Goal: Task Accomplishment & Management: Complete application form

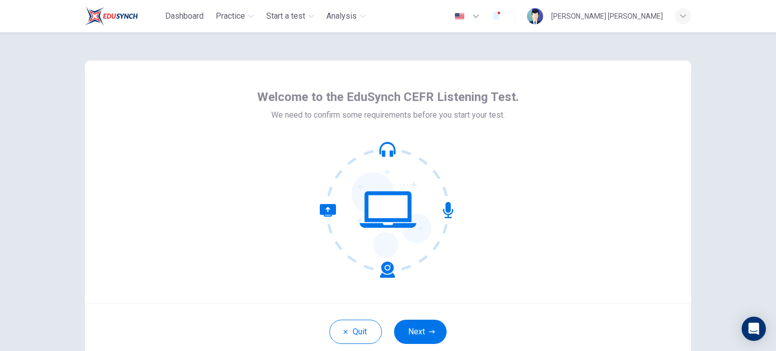
click at [471, 276] on div at bounding box center [388, 209] width 262 height 136
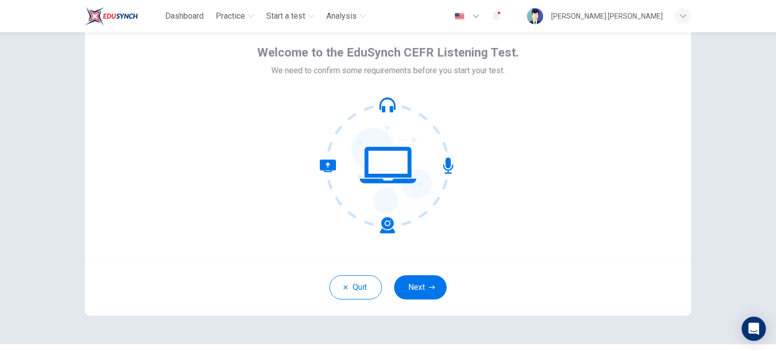
scroll to position [44, 0]
click at [429, 295] on button "Next" at bounding box center [420, 287] width 53 height 24
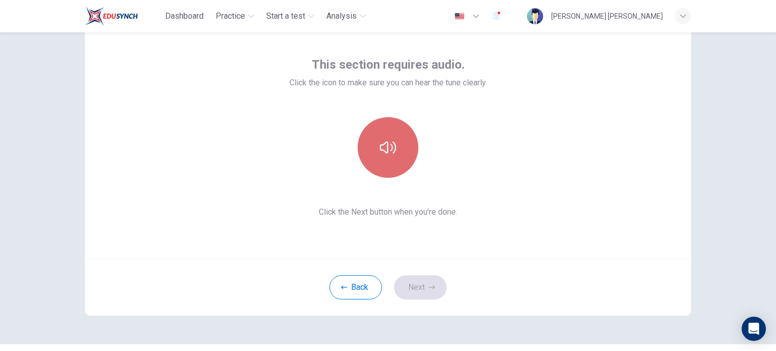
click at [384, 140] on icon "button" at bounding box center [388, 147] width 16 height 16
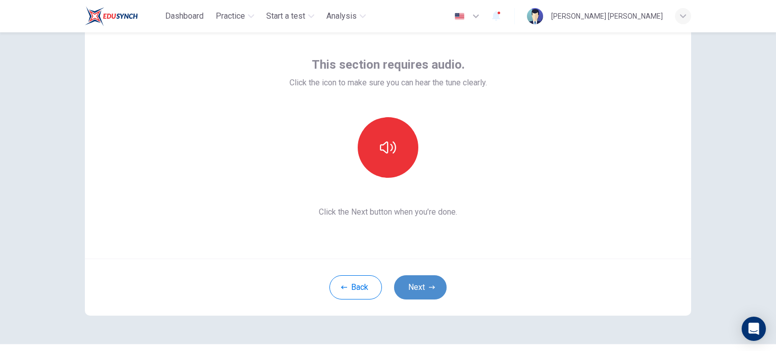
click at [419, 277] on button "Next" at bounding box center [420, 287] width 53 height 24
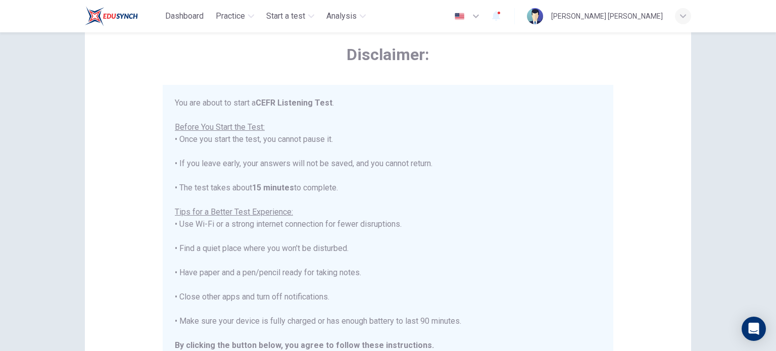
scroll to position [12, 0]
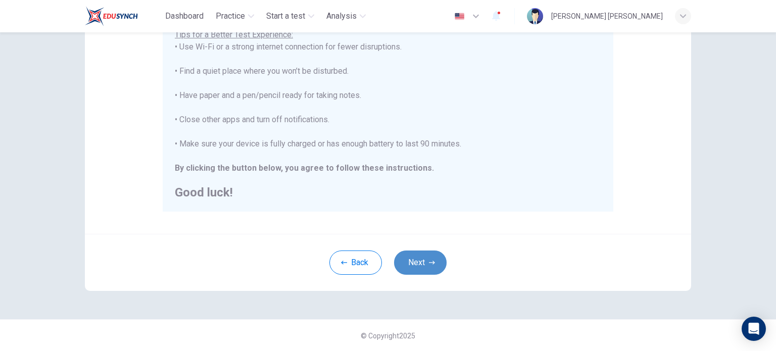
click at [412, 268] on button "Next" at bounding box center [420, 262] width 53 height 24
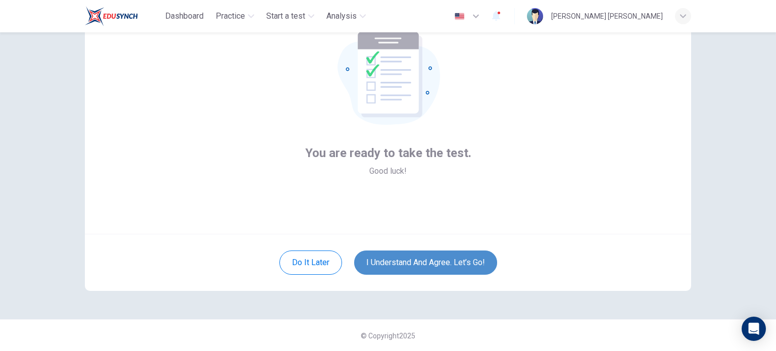
click at [412, 268] on button "I understand and agree. Let’s go!" at bounding box center [425, 262] width 143 height 24
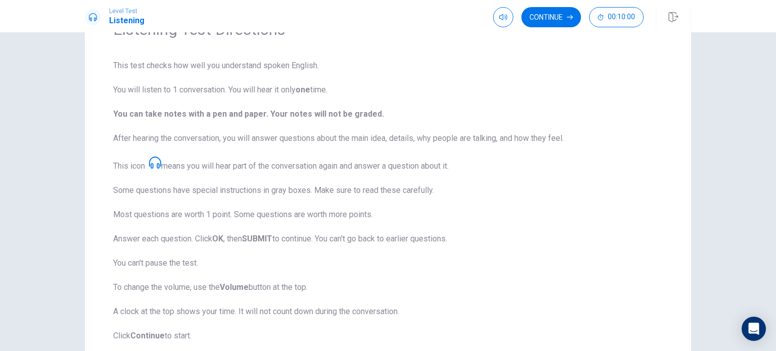
scroll to position [67, 0]
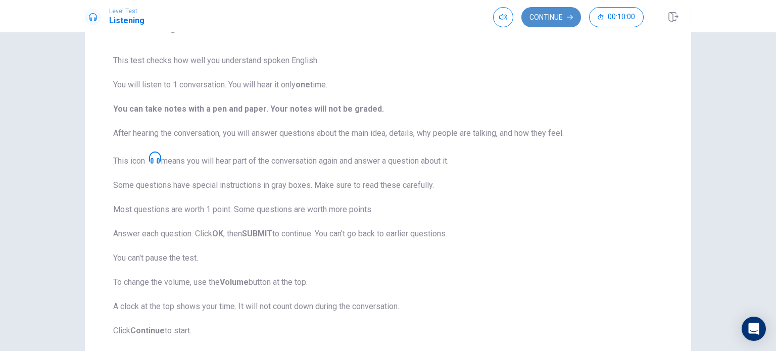
click at [549, 26] on button "Continue" at bounding box center [551, 17] width 60 height 20
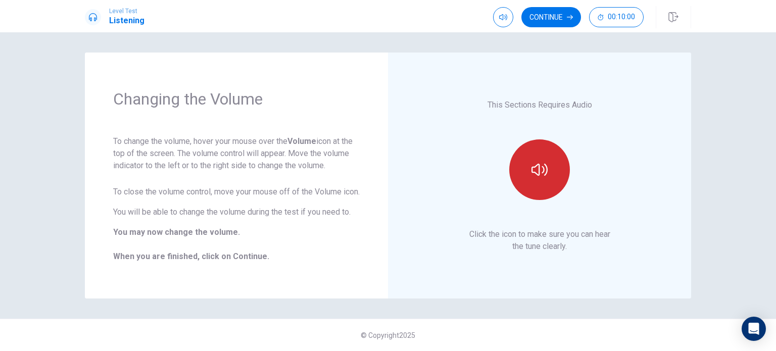
click at [519, 178] on button "button" at bounding box center [539, 169] width 61 height 61
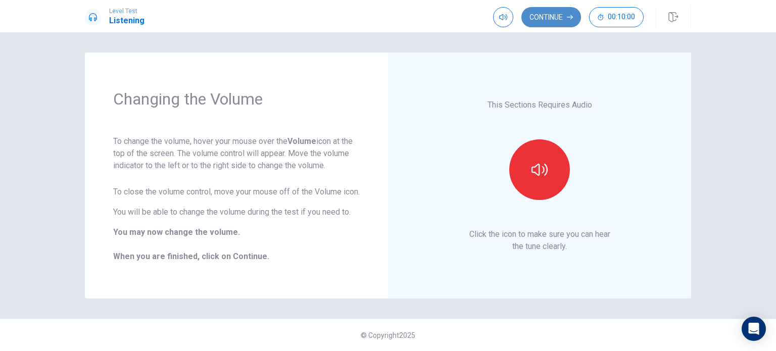
click at [546, 20] on button "Continue" at bounding box center [551, 17] width 60 height 20
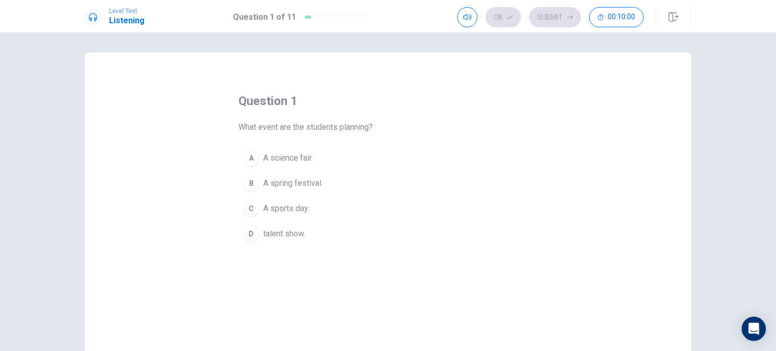
scroll to position [19, 0]
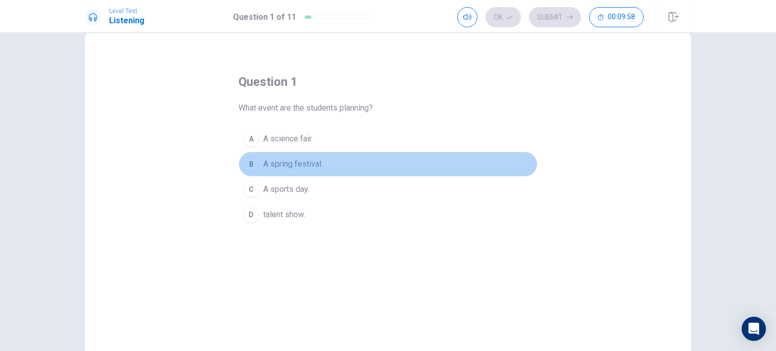
click at [253, 166] on div "B" at bounding box center [251, 164] width 16 height 16
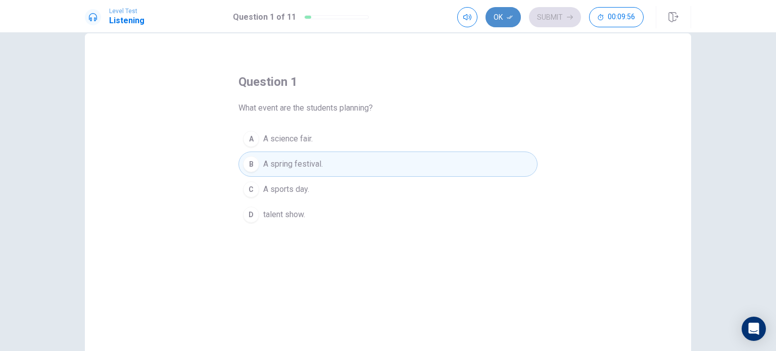
click at [499, 12] on button "Ok" at bounding box center [502, 17] width 35 height 20
click at [551, 12] on button "Submit" at bounding box center [555, 17] width 52 height 20
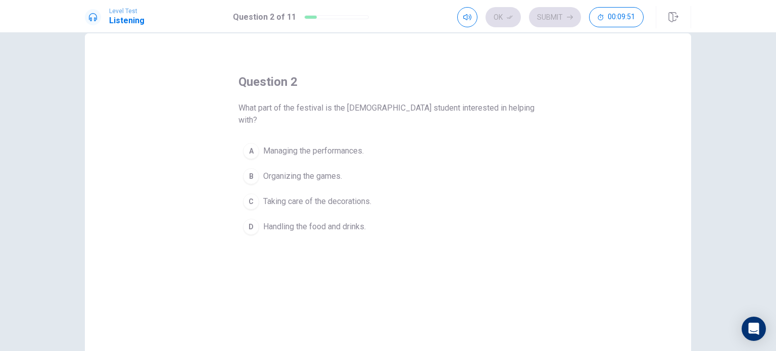
click at [287, 195] on span "Taking care of the decorations." at bounding box center [317, 201] width 108 height 12
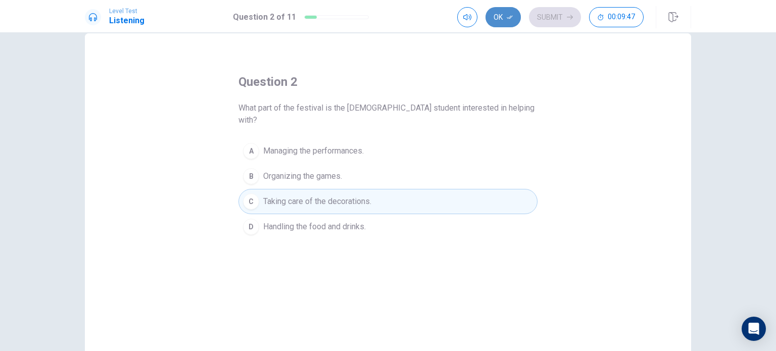
click at [501, 19] on button "Ok" at bounding box center [502, 17] width 35 height 20
click at [567, 16] on icon "button" at bounding box center [570, 17] width 6 height 6
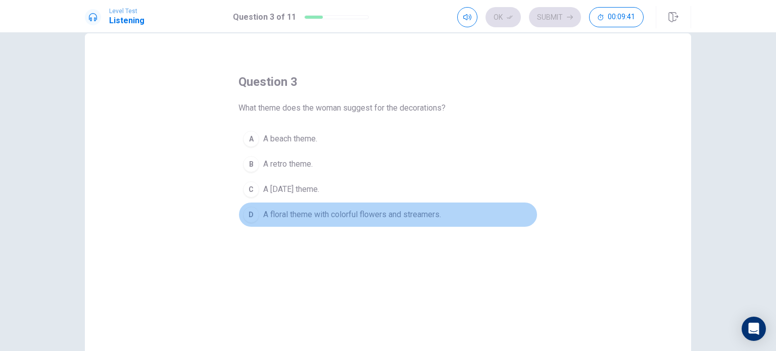
click at [296, 213] on span "A floral theme with colorful flowers and streamers." at bounding box center [352, 215] width 178 height 12
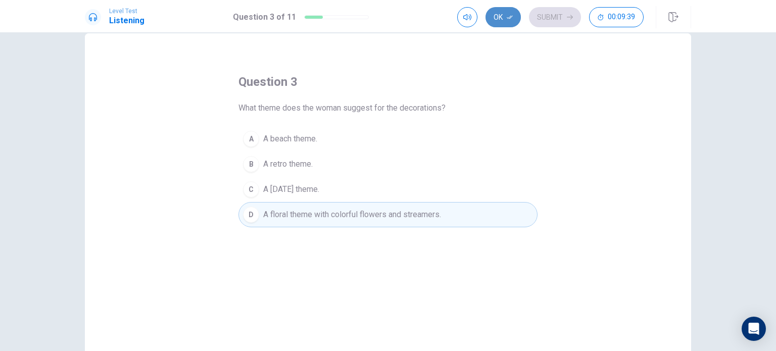
click at [500, 17] on button "Ok" at bounding box center [502, 17] width 35 height 20
click at [556, 15] on button "Submit" at bounding box center [555, 17] width 52 height 20
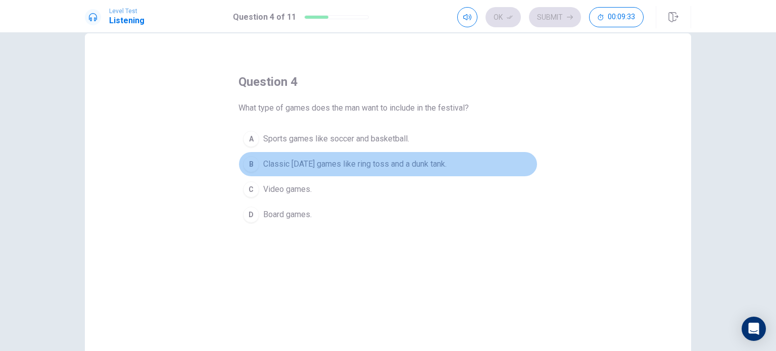
click at [310, 163] on span "Classic [DATE] games like ring toss and a dunk tank." at bounding box center [354, 164] width 183 height 12
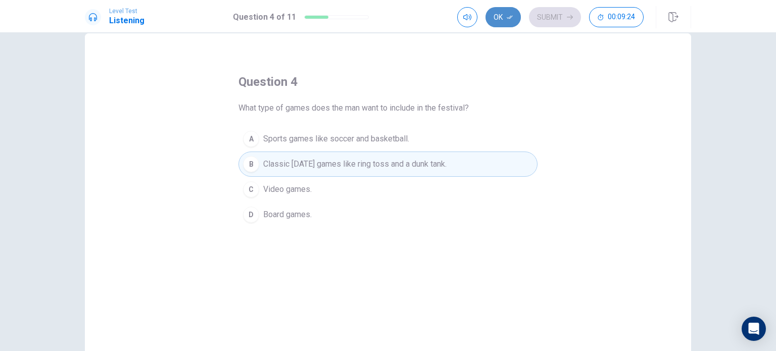
click at [512, 20] on button "Ok" at bounding box center [502, 17] width 35 height 20
click at [553, 18] on button "Submit" at bounding box center [555, 17] width 52 height 20
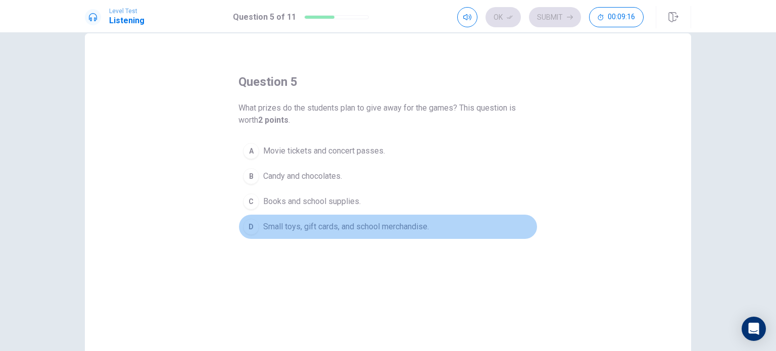
click at [294, 222] on span "Small toys, gift cards, and school merchandise." at bounding box center [346, 227] width 166 height 12
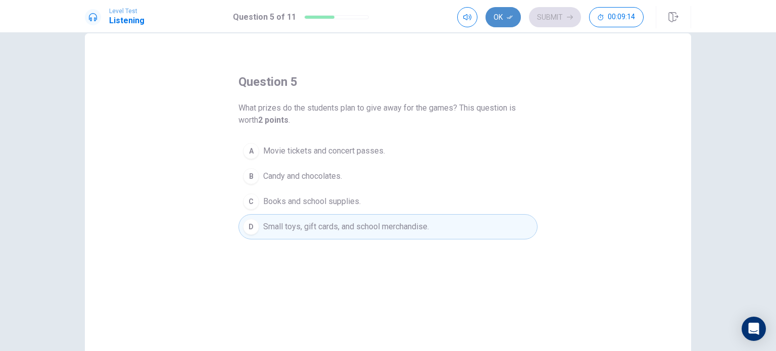
click at [504, 16] on button "Ok" at bounding box center [502, 17] width 35 height 20
click at [553, 12] on button "Submit" at bounding box center [555, 17] width 52 height 20
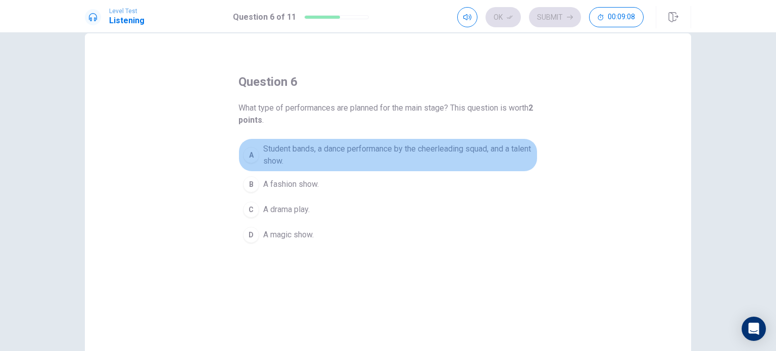
click at [339, 147] on span "Student bands, a dance performance by the cheerleading squad, and a talent show." at bounding box center [398, 155] width 270 height 24
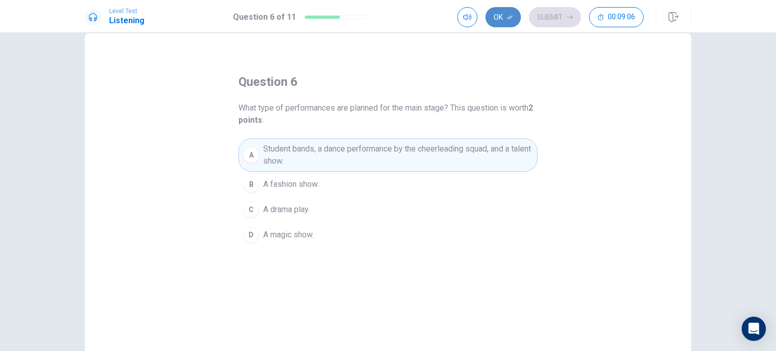
click at [507, 21] on button "Ok" at bounding box center [502, 17] width 35 height 20
click at [549, 15] on button "Submit" at bounding box center [555, 17] width 52 height 20
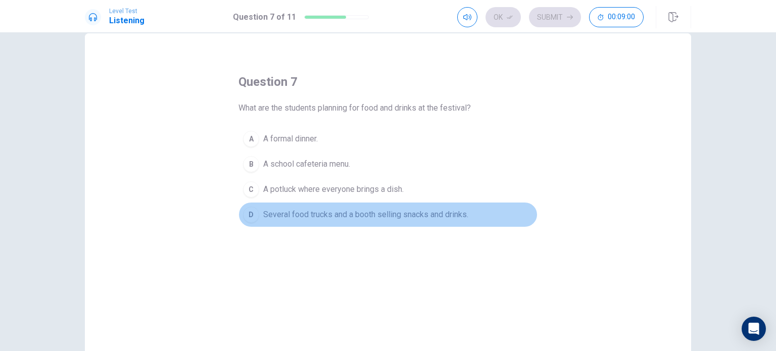
click at [338, 212] on span "Several food trucks and a booth selling snacks and drinks." at bounding box center [365, 215] width 205 height 12
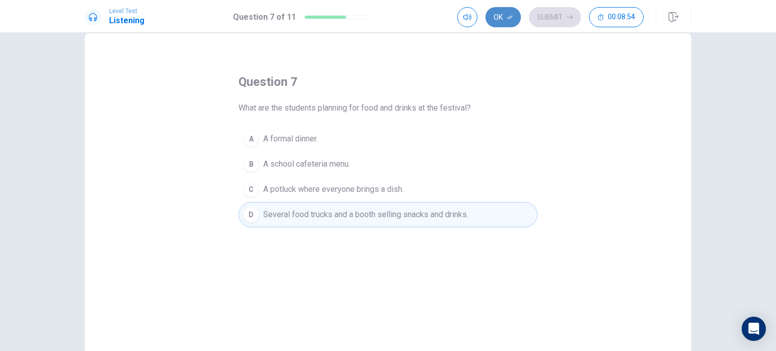
click at [498, 21] on button "Ok" at bounding box center [502, 17] width 35 height 20
click at [533, 16] on button "Submit" at bounding box center [555, 17] width 52 height 20
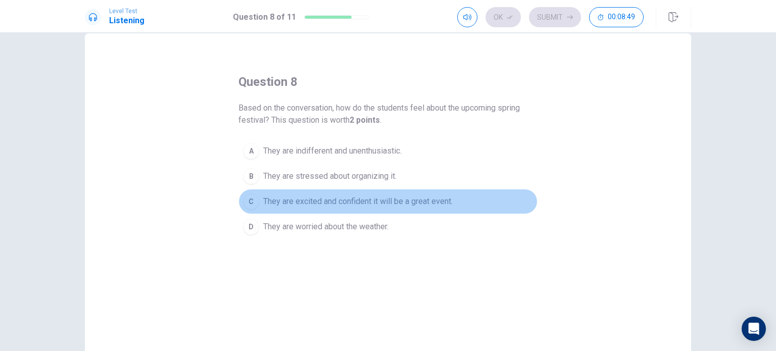
click at [330, 205] on span "They are excited and confident it will be a great event." at bounding box center [357, 201] width 189 height 12
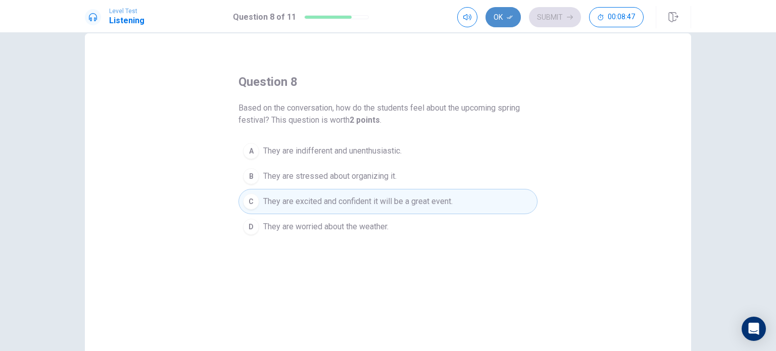
click at [510, 15] on icon "button" at bounding box center [509, 17] width 6 height 6
click at [548, 15] on button "Submit" at bounding box center [555, 17] width 52 height 20
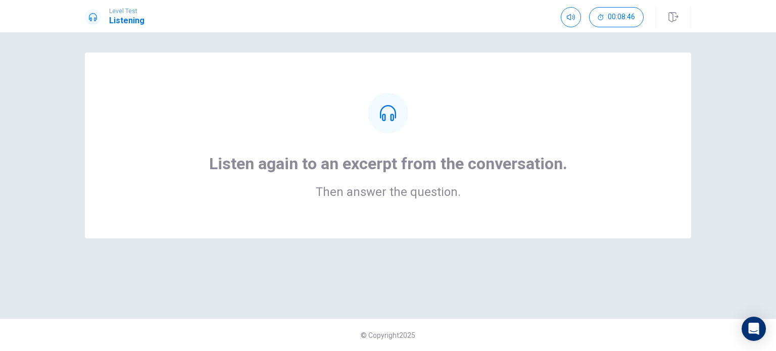
scroll to position [0, 0]
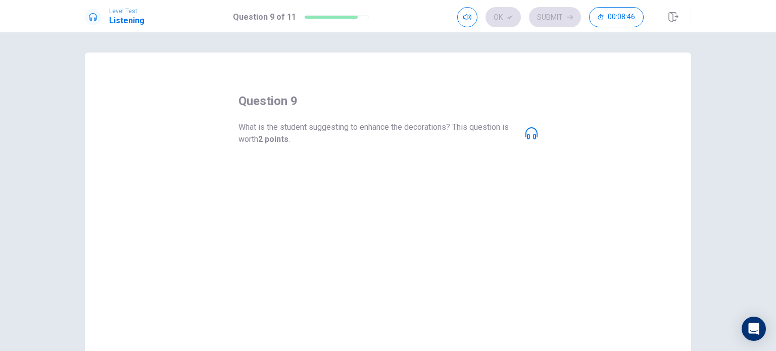
click at [528, 135] on icon at bounding box center [531, 133] width 12 height 12
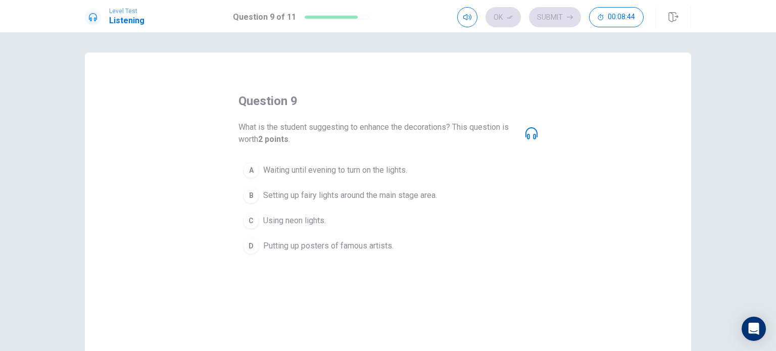
click at [251, 194] on div "B" at bounding box center [251, 195] width 16 height 16
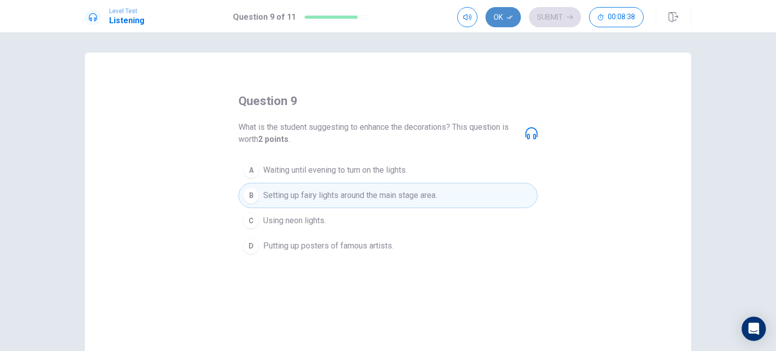
click at [510, 14] on icon "button" at bounding box center [509, 17] width 6 height 6
click at [550, 14] on button "Submit" at bounding box center [555, 17] width 52 height 20
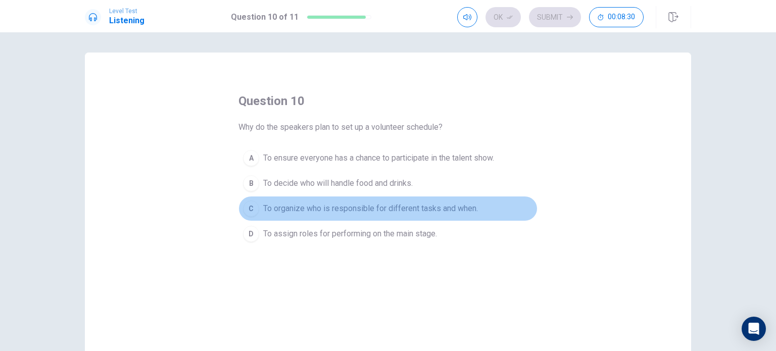
click at [376, 210] on span "To organize who is responsible for different tasks and when." at bounding box center [370, 208] width 215 height 12
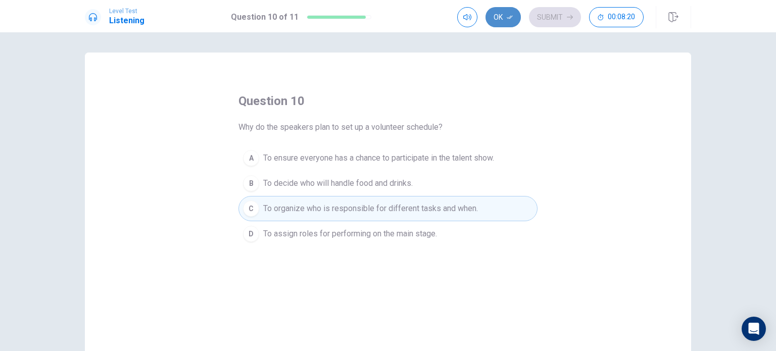
click at [512, 22] on button "Ok" at bounding box center [502, 17] width 35 height 20
click at [535, 19] on button "Submit" at bounding box center [555, 17] width 52 height 20
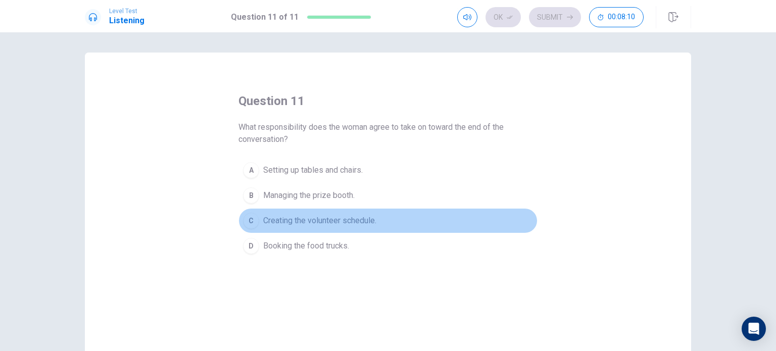
click at [298, 224] on span "Creating the volunteer schedule." at bounding box center [319, 221] width 113 height 12
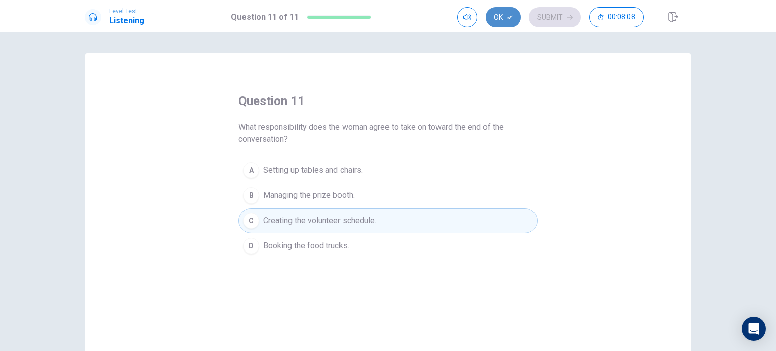
click at [507, 15] on icon "button" at bounding box center [509, 17] width 6 height 6
click at [545, 12] on button "Submit" at bounding box center [555, 17] width 52 height 20
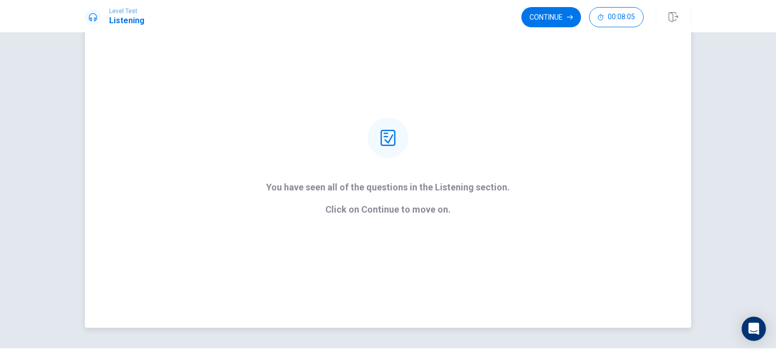
scroll to position [50, 0]
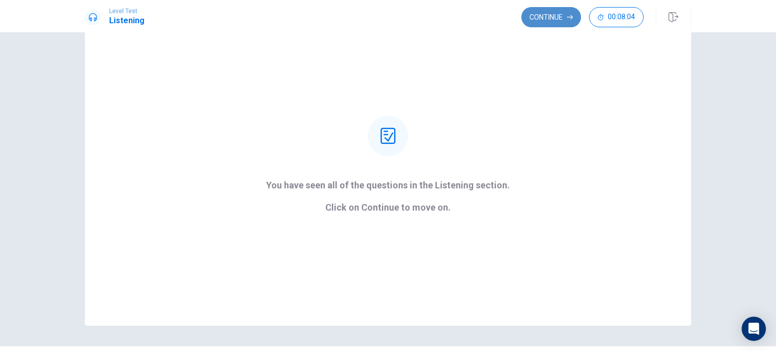
click at [549, 7] on button "Continue" at bounding box center [551, 17] width 60 height 20
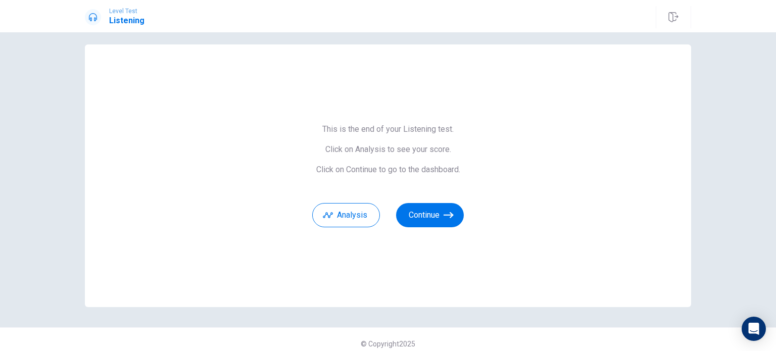
scroll to position [12, 0]
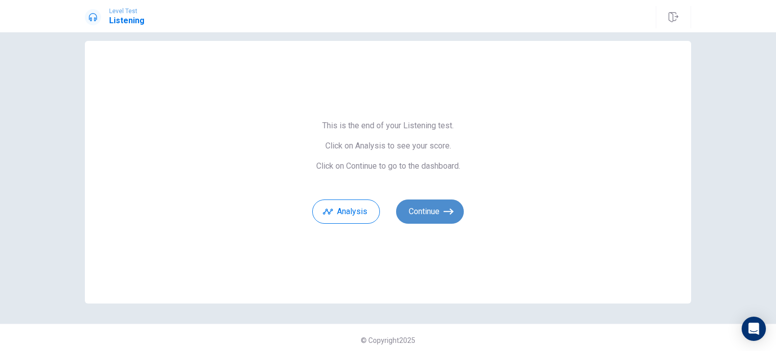
click at [425, 213] on button "Continue" at bounding box center [430, 211] width 68 height 24
